Goal: Transaction & Acquisition: Book appointment/travel/reservation

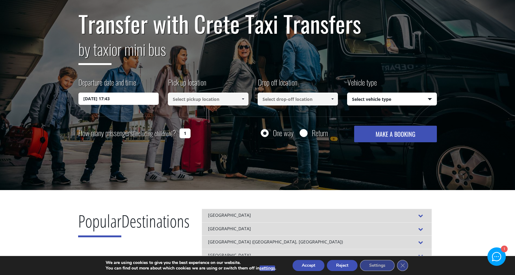
scroll to position [47, 0]
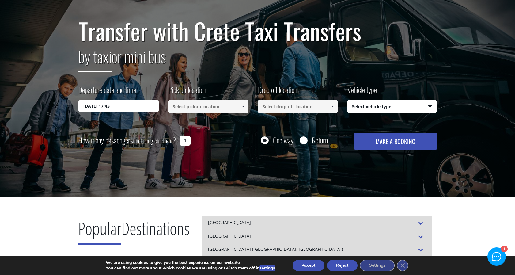
click at [134, 107] on input "02/10/2025 17:43" at bounding box center [118, 106] width 81 height 12
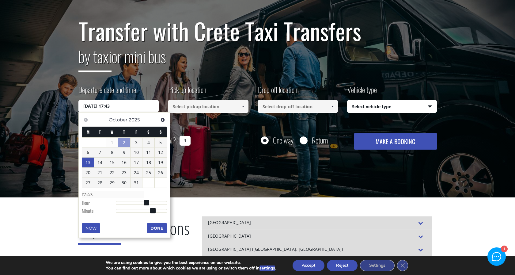
click at [91, 162] on link "13" at bounding box center [88, 162] width 12 height 10
type input "13/10/2025 01:00"
type input "01:00"
type input "13/10/2025 02:00"
type input "02:00"
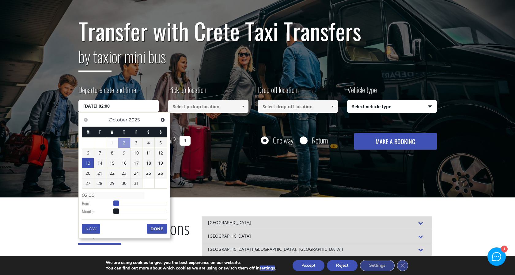
type input "13/10/2025 03:00"
type input "03:00"
type input "13/10/2025 04:00"
type input "04:00"
type input "13/10/2025 05:00"
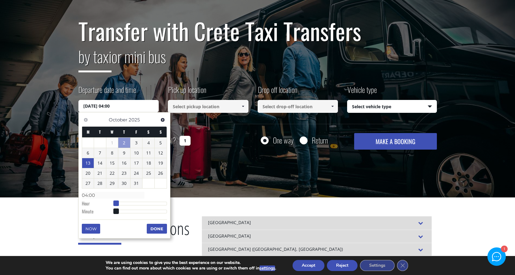
type input "05:00"
type input "13/10/2025 06:00"
type input "06:00"
type input "13/10/2025 07:00"
type input "07:00"
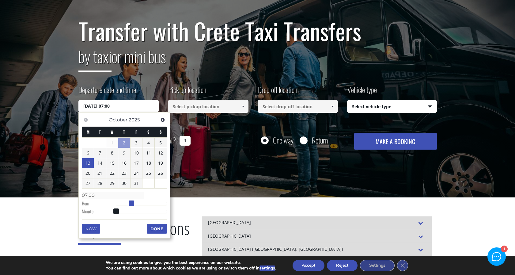
type input "13/10/2025 08:00"
type input "08:00"
type input "13/10/2025 09:00"
type input "09:00"
type input "13/10/2025 10:00"
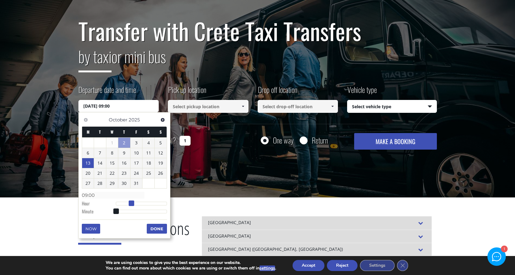
type input "10:00"
type input "13/10/2025 11:00"
type input "11:00"
type input "13/10/2025 12:00"
type input "12:00"
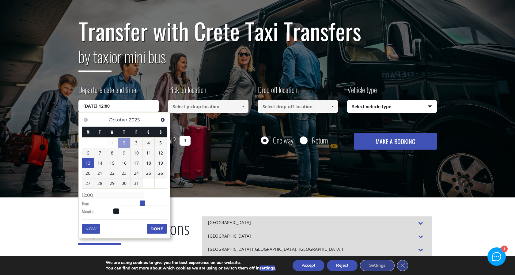
type input "13/10/2025 11:00"
type input "11:00"
type input "13/10/2025 10:00"
type input "10:00"
type input "13/10/2025 09:00"
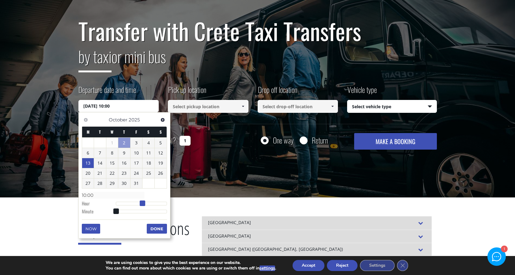
type input "09:00"
drag, startPoint x: 117, startPoint y: 203, endPoint x: 136, endPoint y: 202, distance: 19.3
click at [136, 202] on span at bounding box center [136, 203] width 6 height 6
click at [155, 228] on button "Done" at bounding box center [157, 229] width 20 height 10
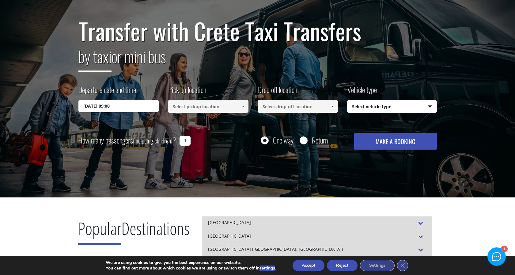
click at [213, 108] on input at bounding box center [208, 106] width 81 height 13
click at [244, 106] on span at bounding box center [242, 106] width 5 height 5
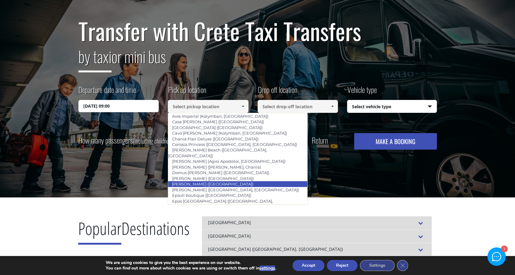
scroll to position [158, 0]
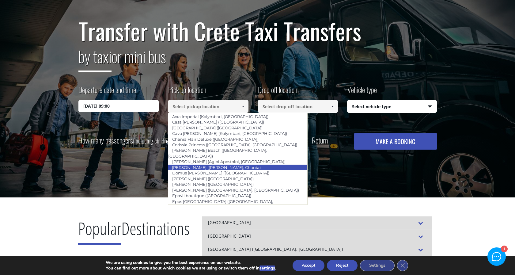
click at [246, 163] on link "[PERSON_NAME] ([PERSON_NAME], Chania)" at bounding box center [216, 167] width 97 height 9
type input "[PERSON_NAME] ([PERSON_NAME], Chania)"
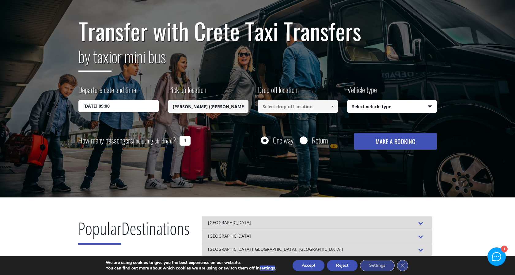
click at [301, 108] on input at bounding box center [298, 106] width 81 height 13
click at [329, 106] on link at bounding box center [332, 106] width 10 height 13
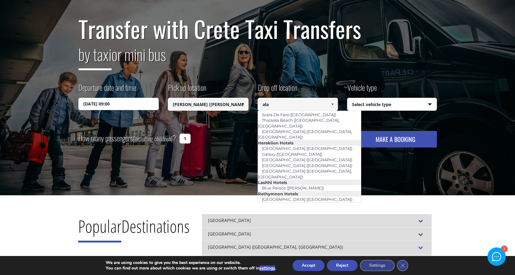
scroll to position [50, 0]
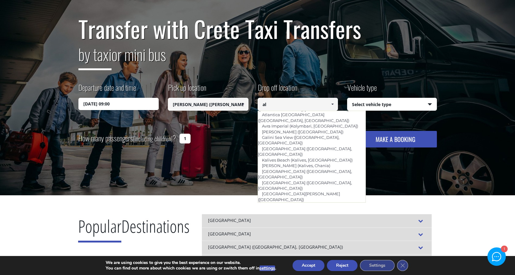
type input "a"
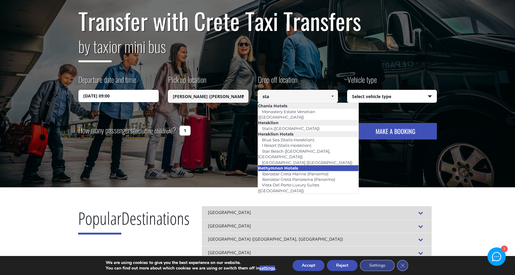
scroll to position [43, 0]
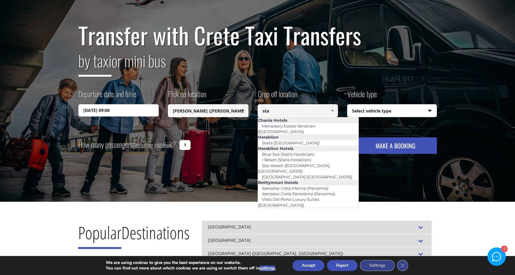
type input "sta"
click at [185, 143] on input "1" at bounding box center [184, 145] width 11 height 10
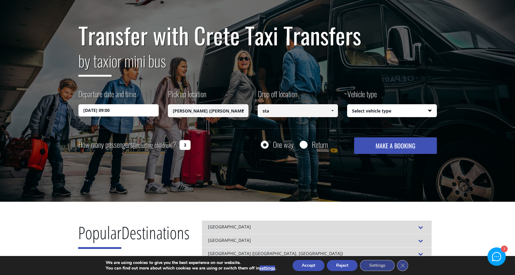
type input "3"
click at [290, 111] on input "sta" at bounding box center [298, 110] width 81 height 13
click at [332, 110] on span at bounding box center [332, 110] width 5 height 5
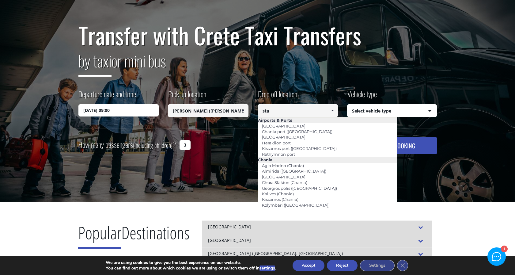
click at [409, 111] on select "Select vehicle type Taxi (4 passengers) Mercedes E Class Mini Van (7 passengers…" at bounding box center [391, 110] width 89 height 13
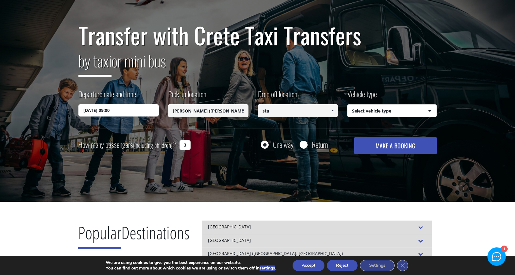
select select "540"
click at [347, 104] on select "Select vehicle type Taxi (4 passengers) Mercedes E Class Mini Van (7 passengers…" at bounding box center [391, 110] width 89 height 13
click at [333, 111] on span at bounding box center [332, 110] width 5 height 5
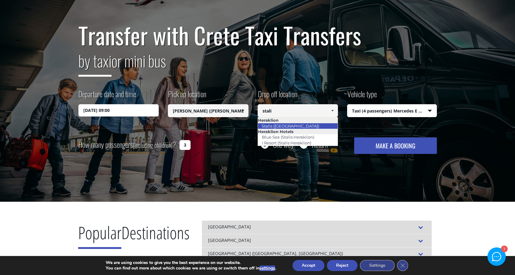
click at [307, 126] on li "Stalis ([GEOGRAPHIC_DATA])" at bounding box center [298, 126] width 80 height 6
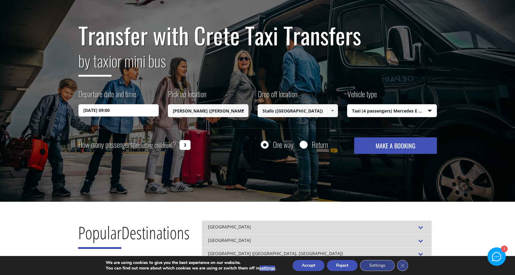
type input "Stalis ([GEOGRAPHIC_DATA])"
click at [404, 144] on button "MAKE A BOOKING" at bounding box center [395, 145] width 82 height 17
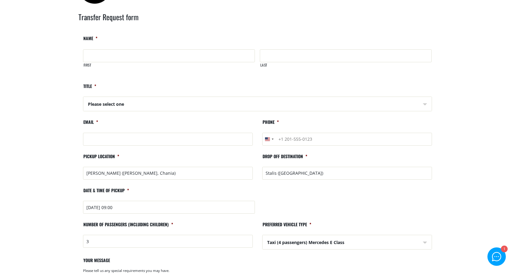
scroll to position [31, 0]
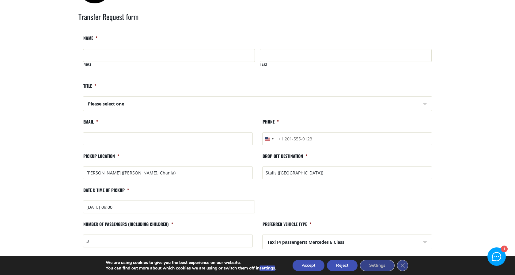
click at [320, 175] on input "Stalis ([GEOGRAPHIC_DATA])" at bounding box center [347, 172] width 170 height 13
click at [453, 175] on main "Search results Home Search results Transfer Request form Email This field is fo…" at bounding box center [257, 208] width 515 height 428
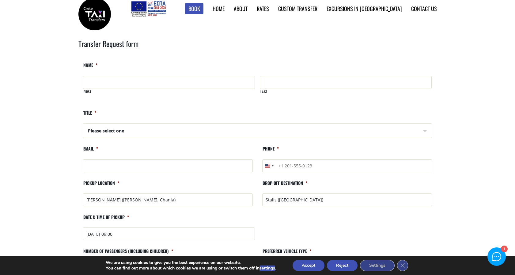
scroll to position [0, 0]
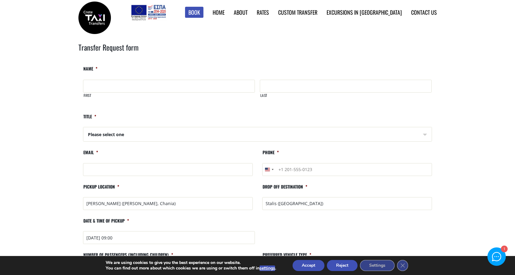
click at [108, 83] on input "First" at bounding box center [169, 86] width 172 height 13
type input "K"
click at [431, 11] on link "Contact us" at bounding box center [424, 12] width 26 height 8
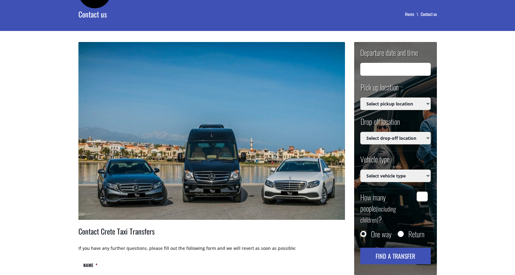
type input "[DATE] 15:46"
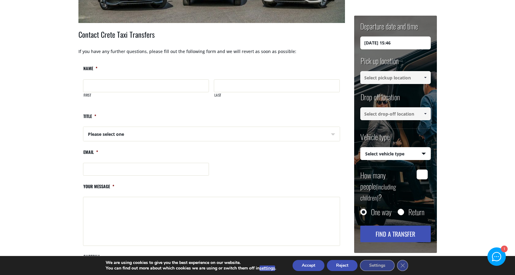
scroll to position [220, 0]
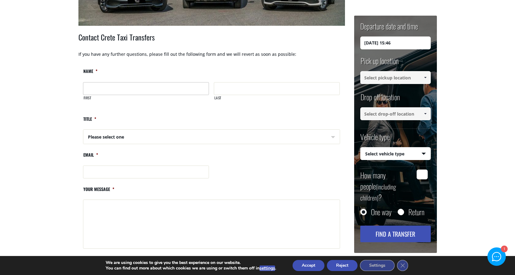
click at [145, 87] on input "First" at bounding box center [146, 88] width 126 height 13
type input "W"
type input "[PERSON_NAME]"
click at [162, 137] on select "Please select one Mr Mrs" at bounding box center [147, 137] width 126 height 15
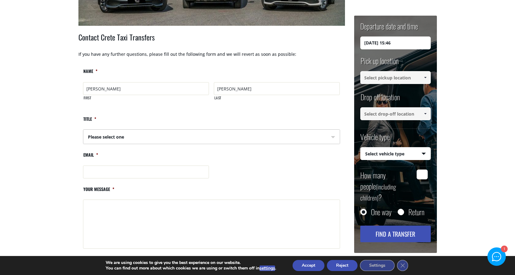
select select "Mrs"
click at [84, 130] on select "Please select one Mr Mrs" at bounding box center [147, 137] width 126 height 15
click at [148, 170] on input "Email *" at bounding box center [146, 171] width 126 height 13
type input "[PERSON_NAME][EMAIL_ADDRESS][DOMAIN_NAME]"
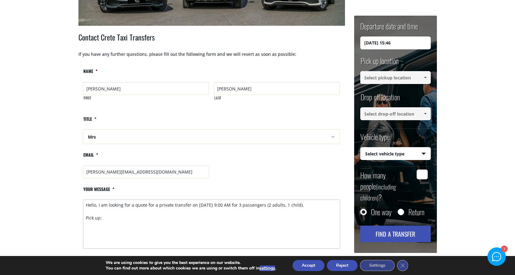
paste textarea "Domes [PERSON_NAME], a Luxury Collection Resort, [GEOGRAPHIC_DATA]"
paste textarea "Alai, [GEOGRAPHIC_DATA], a Tribute Portfolio Resort"
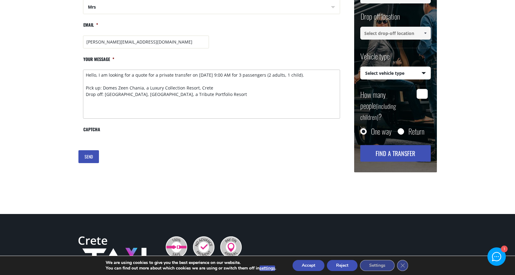
type textarea "Hello, I am looking for a quote for a private transfer on [DATE] 9:00 AM for 3 …"
click at [90, 157] on input "SEND" at bounding box center [88, 156] width 21 height 13
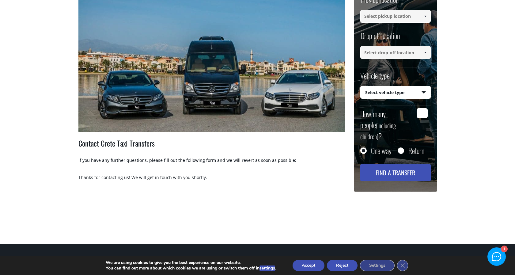
scroll to position [0, 0]
